Goal: Entertainment & Leisure: Consume media (video, audio)

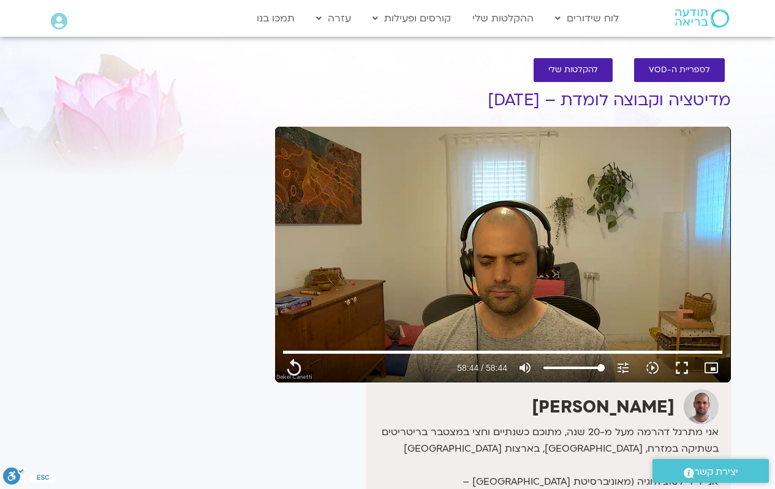
type input "3524.36"
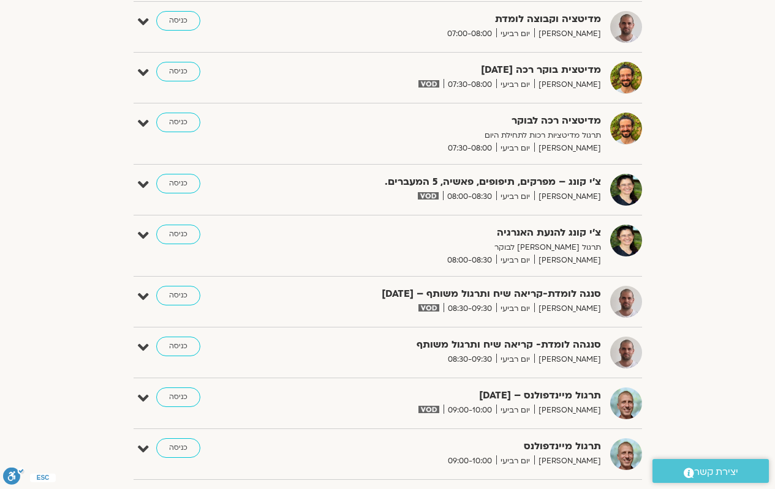
scroll to position [429, 0]
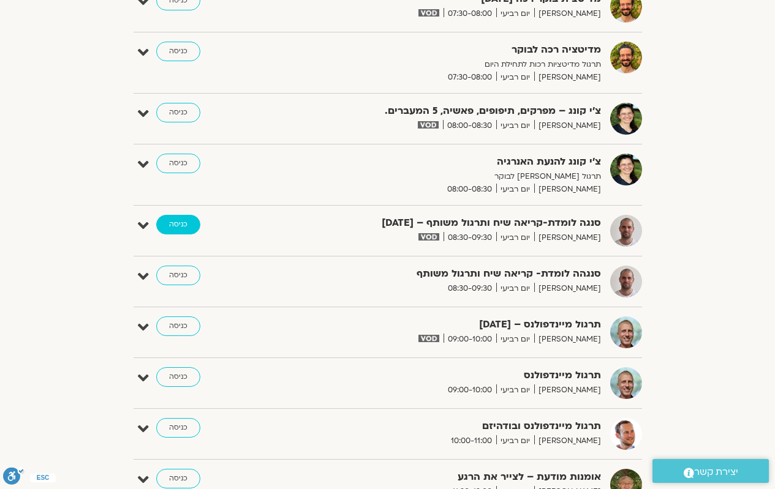
click at [174, 226] on link "כניסה" at bounding box center [178, 225] width 44 height 20
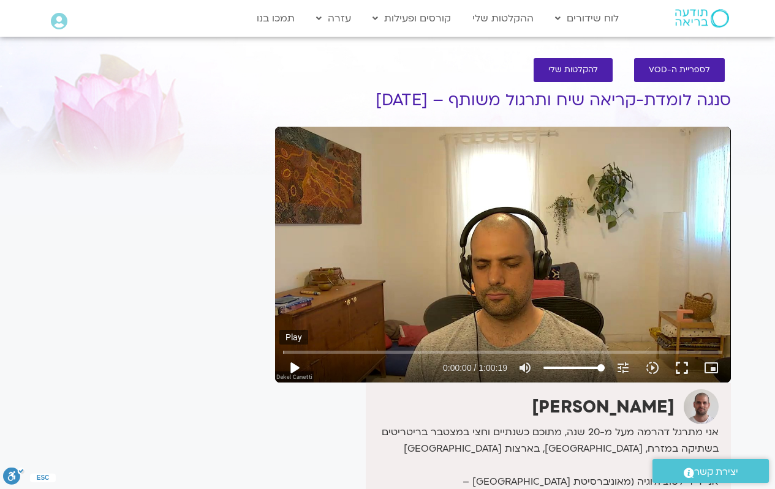
click at [291, 369] on button "play_arrow" at bounding box center [293, 367] width 29 height 29
click at [680, 366] on button "fullscreen" at bounding box center [681, 367] width 29 height 29
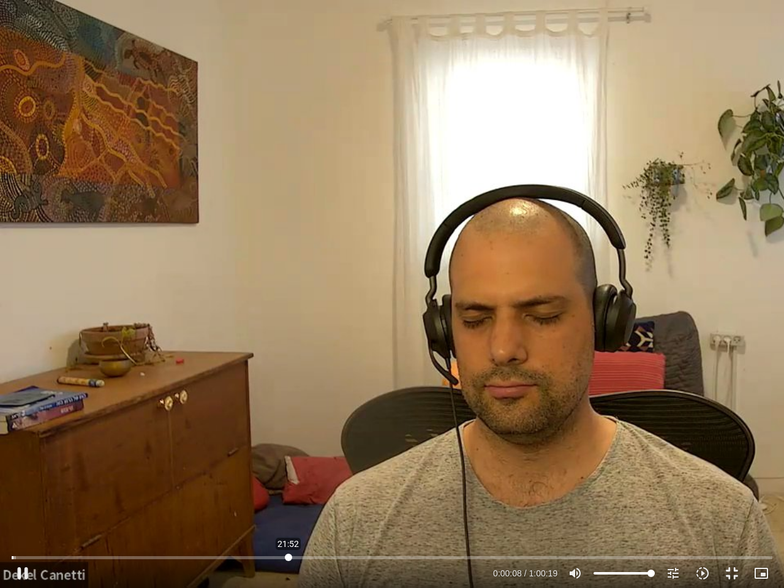
click at [289, 489] on input "Seek" at bounding box center [392, 557] width 761 height 7
click at [496, 375] on div "Skip Ad 22:01 pause 0:21:54 / 1:00:19 volume_up Mute tune Resolution Auto 720p …" at bounding box center [392, 294] width 784 height 588
click at [737, 489] on button "fullscreen_exit" at bounding box center [731, 573] width 29 height 29
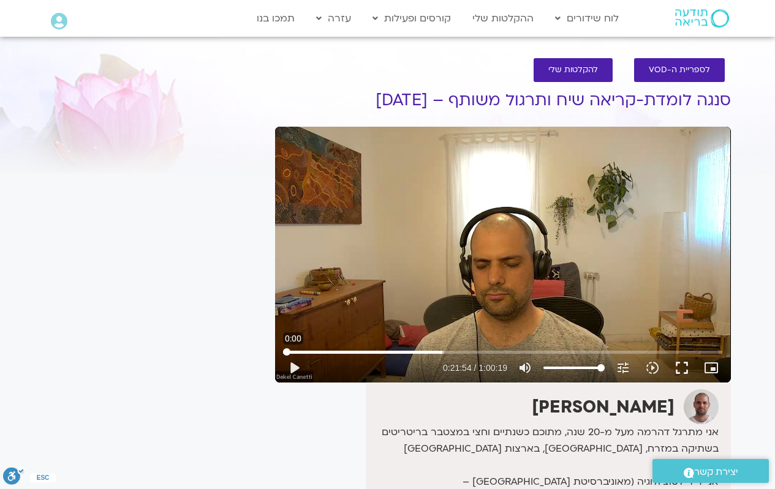
click at [283, 352] on input "Seek" at bounding box center [502, 352] width 439 height 7
click at [684, 372] on button "fullscreen" at bounding box center [681, 367] width 29 height 29
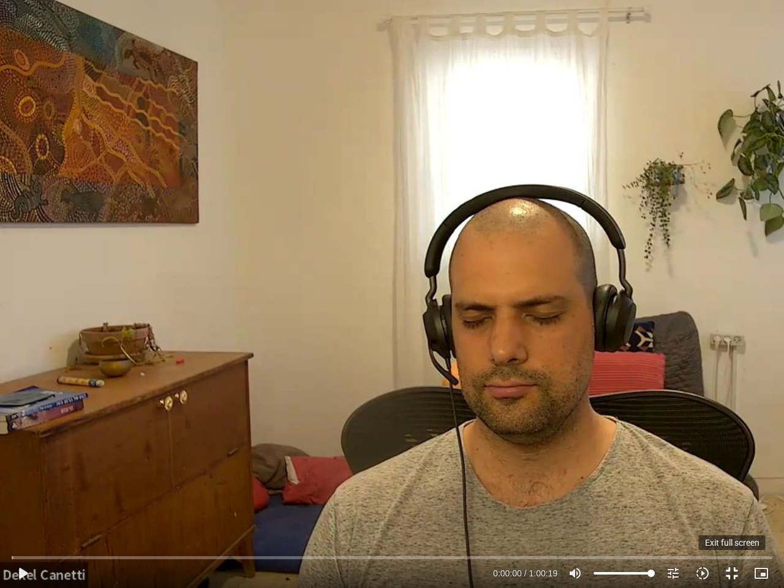
click at [727, 489] on button "fullscreen_exit" at bounding box center [731, 573] width 29 height 29
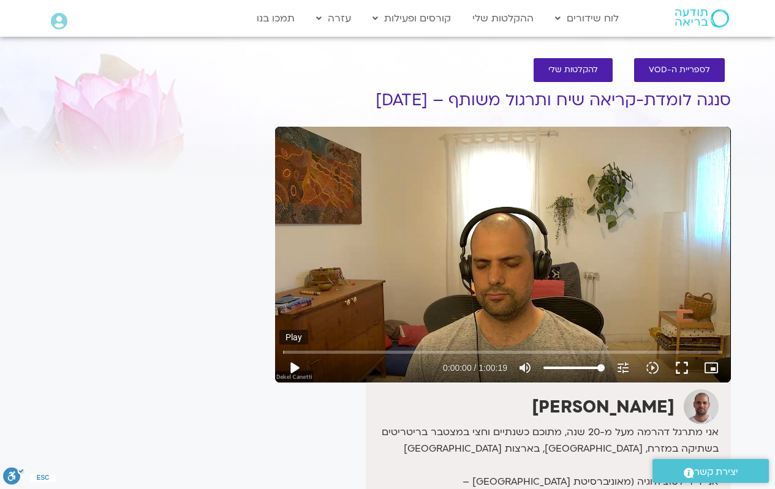
click at [293, 371] on button "play_arrow" at bounding box center [293, 367] width 29 height 29
click at [712, 369] on icon "picture_in_picture_alt" at bounding box center [711, 368] width 15 height 15
type input "2.173379"
drag, startPoint x: 286, startPoint y: 354, endPoint x: 273, endPoint y: 362, distance: 15.7
click at [283, 356] on input "Seek" at bounding box center [502, 352] width 439 height 7
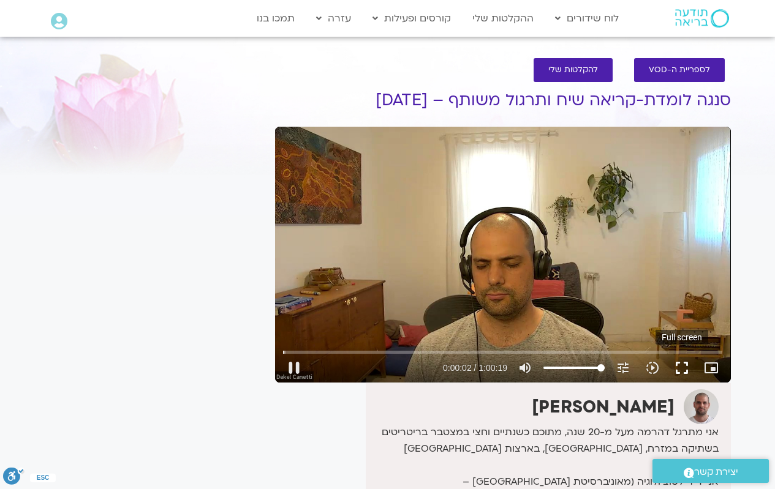
click at [677, 371] on button "fullscreen" at bounding box center [681, 367] width 29 height 29
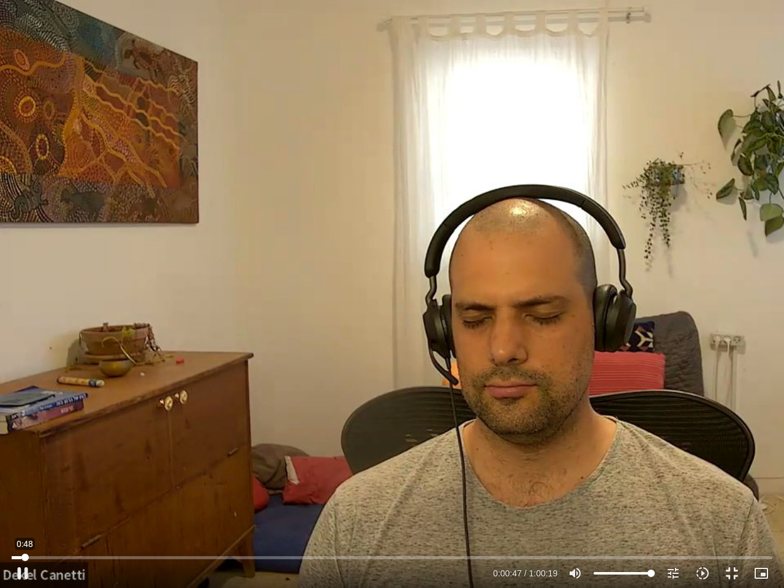
click at [25, 489] on input "Seek" at bounding box center [392, 557] width 761 height 7
type input "56.106"
